Goal: Check status

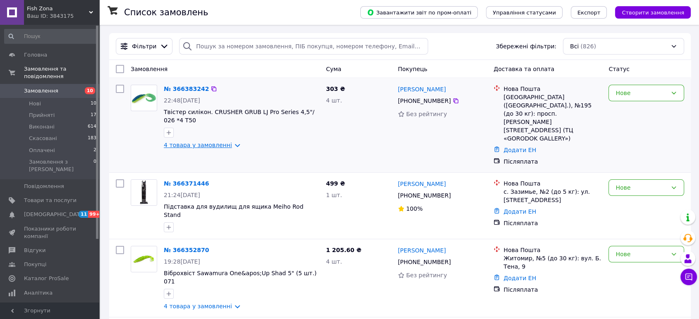
click at [226, 147] on link "4 товара у замовленні" at bounding box center [198, 145] width 68 height 7
